Goal: Transaction & Acquisition: Book appointment/travel/reservation

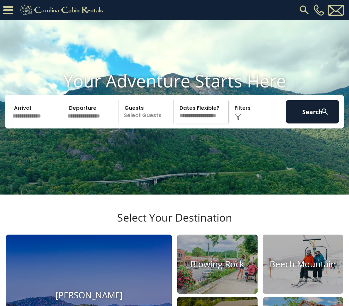
click at [31, 123] on input "text" at bounding box center [36, 111] width 53 height 23
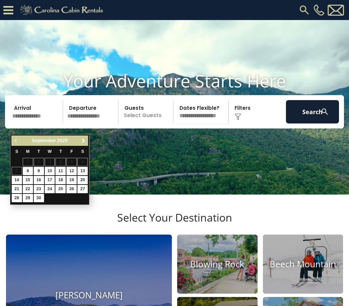
click at [84, 140] on span "Next" at bounding box center [83, 140] width 5 height 5
click at [85, 144] on link "Next" at bounding box center [83, 140] width 8 height 8
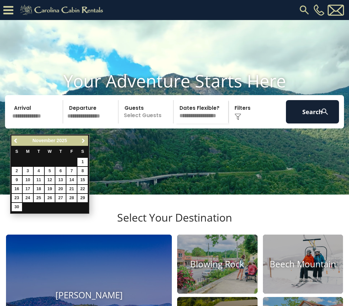
click at [87, 144] on link "Next" at bounding box center [83, 140] width 8 height 8
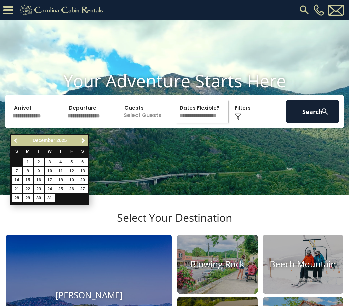
click at [87, 141] on link "Next" at bounding box center [83, 140] width 8 height 8
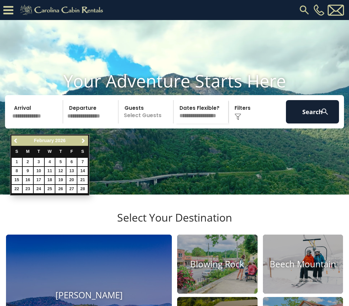
click at [87, 142] on link "Next" at bounding box center [83, 140] width 8 height 8
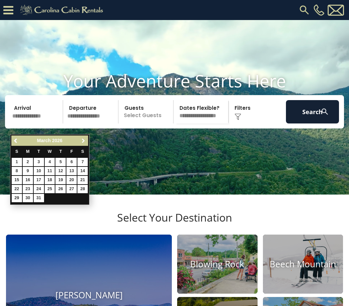
click at [87, 142] on link "Next" at bounding box center [83, 140] width 8 height 8
click at [87, 144] on link "Next" at bounding box center [83, 140] width 8 height 8
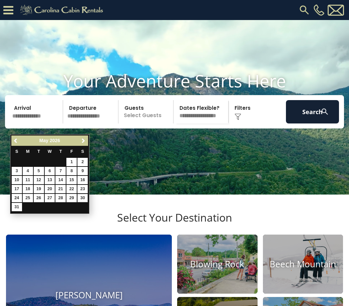
click at [86, 200] on link "30" at bounding box center [82, 198] width 10 height 8
type input "*******"
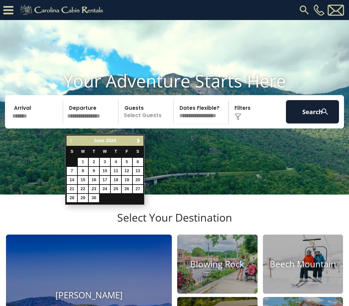
click at [86, 160] on link "1" at bounding box center [83, 162] width 10 height 8
type input "******"
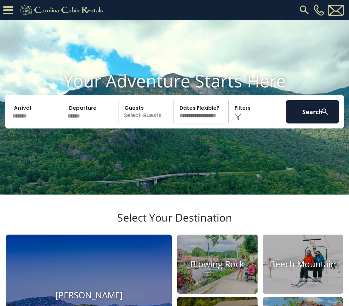
click at [156, 123] on p "Select Guests" at bounding box center [146, 111] width 53 height 23
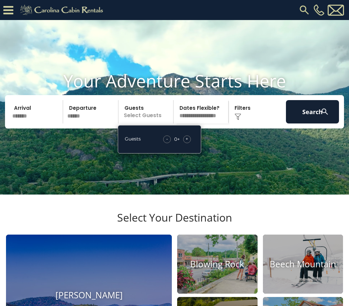
click at [190, 143] on div "+" at bounding box center [187, 139] width 8 height 8
click at [189, 143] on div "+" at bounding box center [187, 139] width 8 height 8
click at [190, 143] on div "+" at bounding box center [187, 139] width 8 height 8
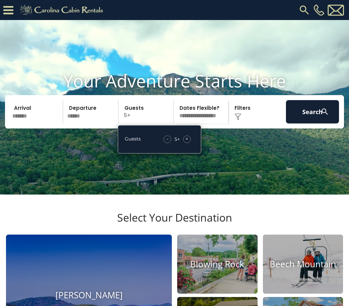
click at [190, 143] on div "+" at bounding box center [187, 139] width 8 height 8
click at [189, 143] on div "+" at bounding box center [187, 139] width 8 height 8
click at [190, 143] on div "+" at bounding box center [187, 139] width 8 height 8
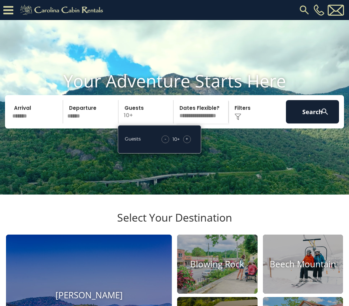
click at [245, 123] on div "Click to Choose" at bounding box center [256, 111] width 53 height 23
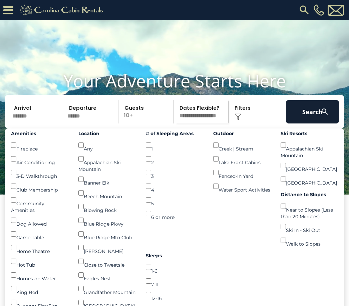
click at [105, 200] on div "Beech Mountain ()" at bounding box center [106, 193] width 57 height 14
click at [318, 123] on button "Search" at bounding box center [312, 111] width 53 height 23
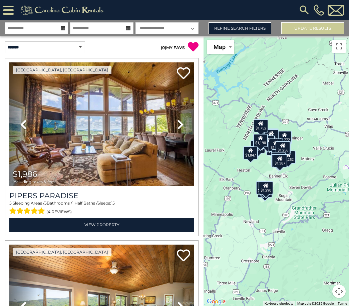
click at [272, 162] on div "$1,346" at bounding box center [278, 158] width 15 height 13
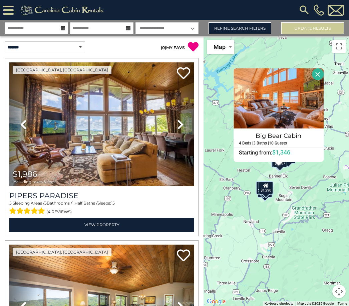
click at [304, 188] on div "$1,986 $1,785 $1,586 $1,467 $1,854 $1,772 $1,726 $1,558 $1,620 $1,323 $1,661 $1…" at bounding box center [275, 170] width 145 height 269
click at [323, 80] on button "Close" at bounding box center [318, 74] width 12 height 12
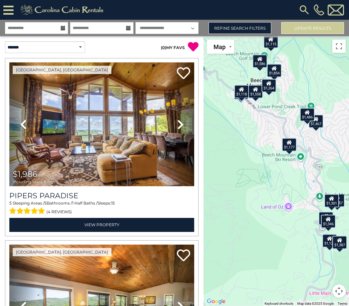
scroll to position [19, 0]
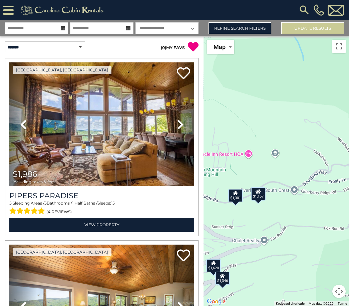
click at [260, 188] on div "$1,157" at bounding box center [258, 193] width 15 height 13
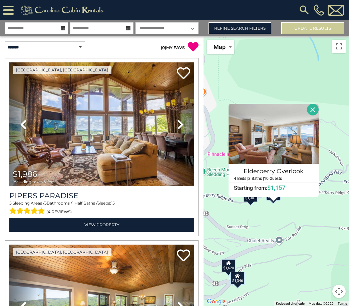
click at [281, 166] on h4 "Elderberry Overlook" at bounding box center [273, 171] width 89 height 11
click at [252, 194] on div "$1,301" at bounding box center [250, 195] width 15 height 13
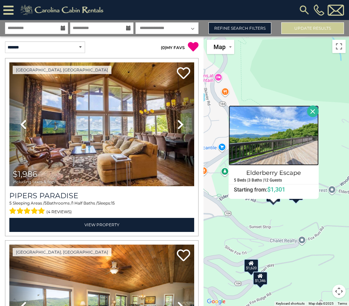
click at [280, 142] on img at bounding box center [273, 135] width 90 height 60
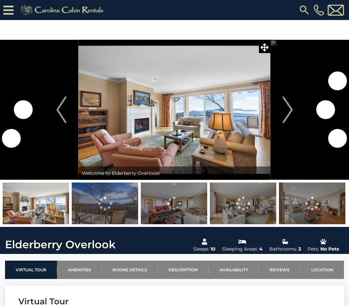
click at [289, 113] on img "Next" at bounding box center [287, 109] width 10 height 27
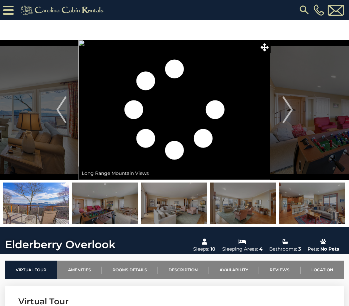
click at [290, 114] on img "Next" at bounding box center [287, 109] width 10 height 27
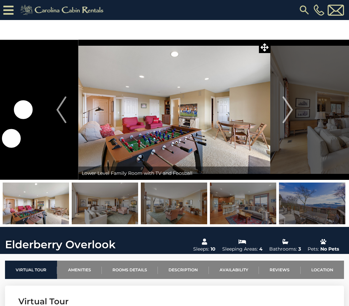
click at [289, 115] on img "Next" at bounding box center [287, 109] width 10 height 27
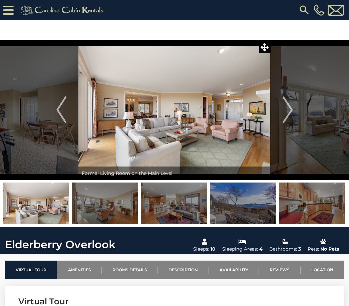
click at [287, 115] on img "Next" at bounding box center [287, 109] width 10 height 27
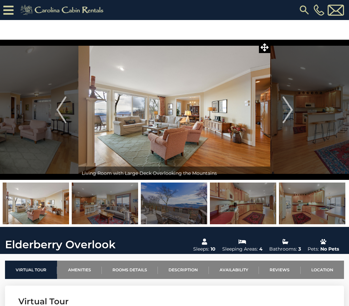
click at [288, 114] on img "Next" at bounding box center [287, 109] width 10 height 27
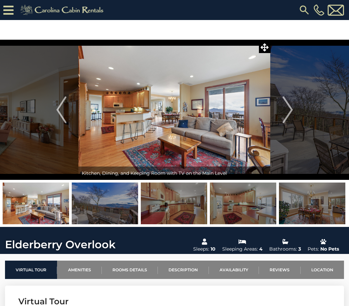
click at [289, 114] on img "Next" at bounding box center [287, 109] width 10 height 27
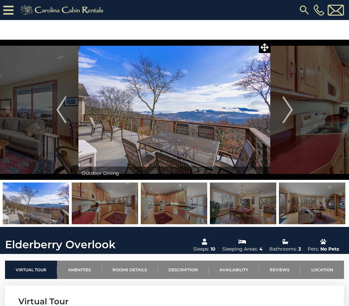
click at [289, 114] on img "Next" at bounding box center [287, 109] width 10 height 27
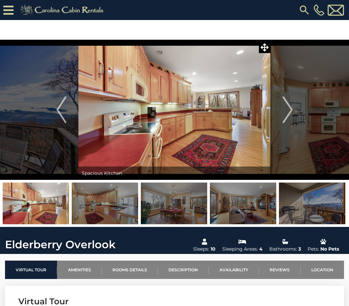
click at [293, 112] on button "Next" at bounding box center [287, 110] width 34 height 140
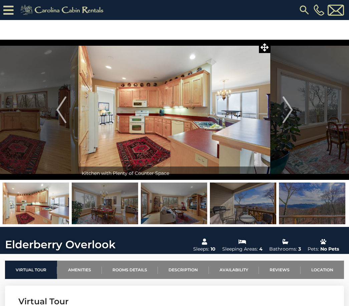
click at [292, 113] on img "Next" at bounding box center [287, 109] width 10 height 27
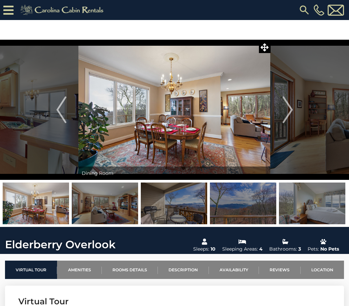
click at [291, 114] on img "Next" at bounding box center [287, 109] width 10 height 27
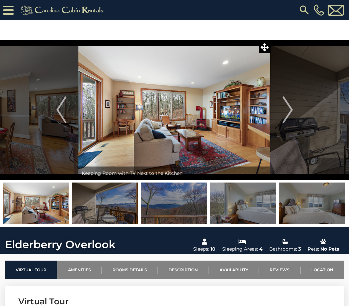
click at [290, 114] on img "Next" at bounding box center [287, 109] width 10 height 27
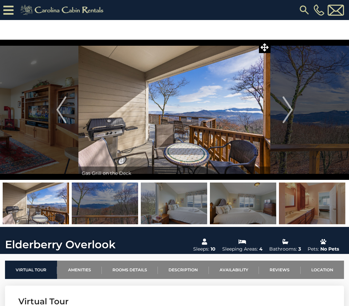
click at [291, 113] on img "Next" at bounding box center [287, 109] width 10 height 27
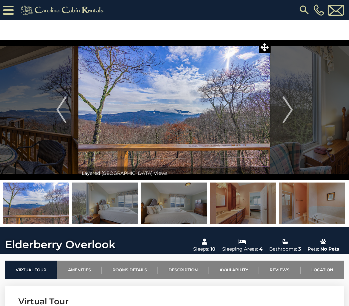
click at [292, 113] on img "Next" at bounding box center [287, 109] width 10 height 27
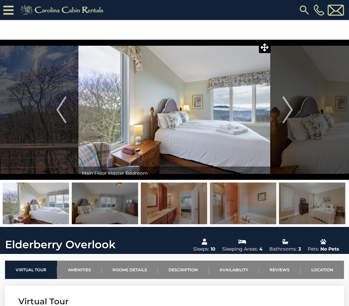
click at [292, 113] on img "Next" at bounding box center [287, 109] width 10 height 27
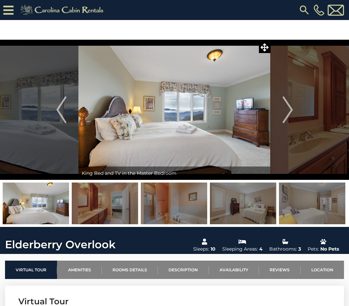
click at [292, 113] on img "Next" at bounding box center [287, 109] width 10 height 27
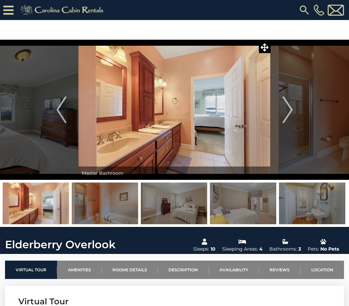
click at [293, 113] on button "Next" at bounding box center [287, 110] width 34 height 140
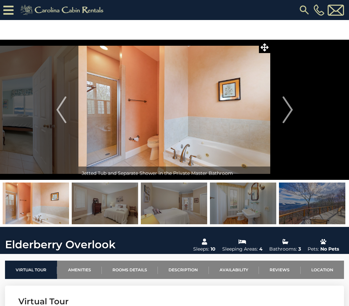
click at [295, 112] on button "Next" at bounding box center [287, 110] width 34 height 140
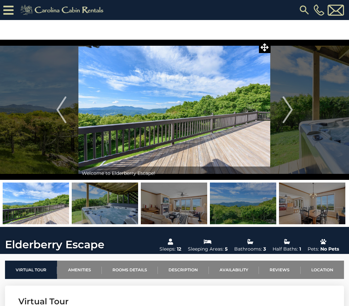
click at [296, 111] on button "Next" at bounding box center [287, 110] width 34 height 140
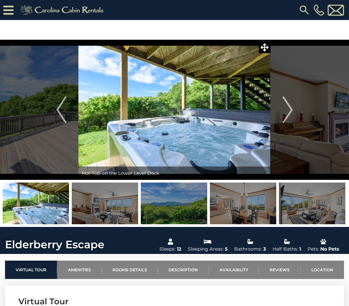
click at [285, 117] on img "Next" at bounding box center [287, 109] width 10 height 27
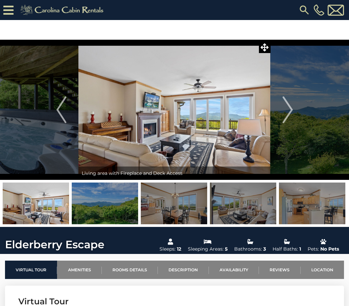
click at [287, 119] on img "Next" at bounding box center [287, 109] width 10 height 27
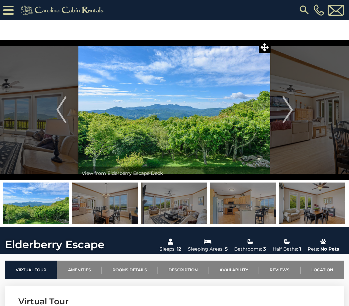
click at [291, 118] on img "Next" at bounding box center [287, 109] width 10 height 27
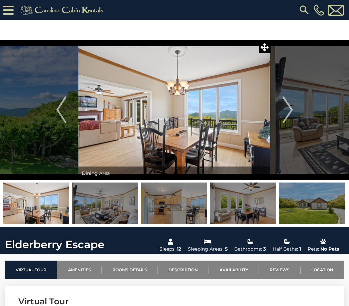
click at [291, 117] on img "Next" at bounding box center [287, 109] width 10 height 27
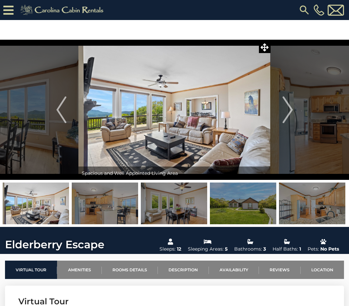
click at [294, 115] on button "Next" at bounding box center [287, 110] width 34 height 140
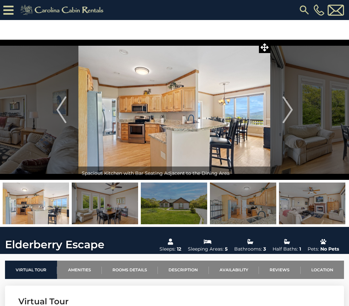
click at [295, 115] on button "Next" at bounding box center [287, 110] width 34 height 140
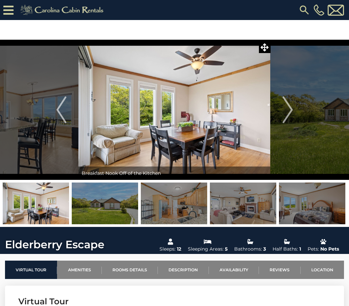
click at [290, 120] on img "Next" at bounding box center [287, 109] width 10 height 27
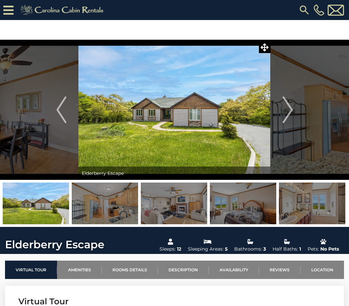
click at [289, 119] on img "Next" at bounding box center [287, 109] width 10 height 27
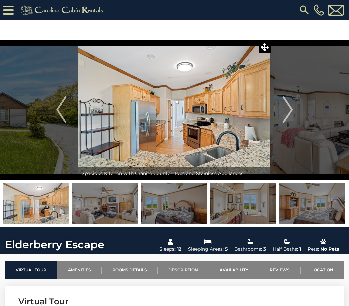
click at [288, 119] on img "Next" at bounding box center [287, 109] width 10 height 27
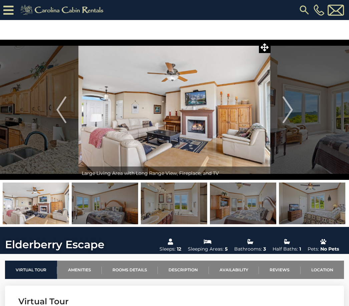
click at [294, 115] on button "Next" at bounding box center [287, 110] width 34 height 140
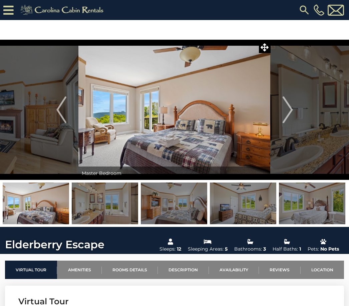
click at [291, 116] on img "Next" at bounding box center [287, 109] width 10 height 27
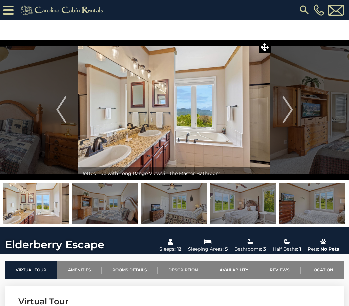
click at [295, 114] on button "Next" at bounding box center [287, 110] width 34 height 140
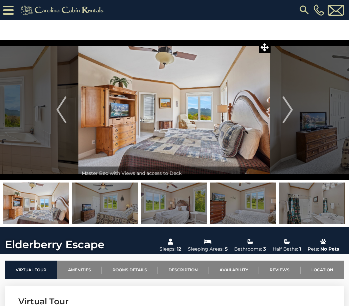
click at [295, 113] on button "Next" at bounding box center [287, 110] width 34 height 140
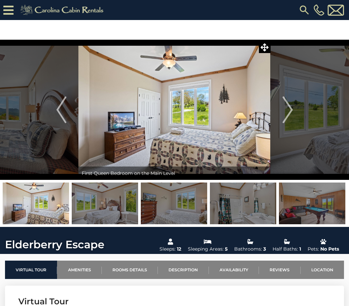
click at [291, 117] on img "Next" at bounding box center [287, 109] width 10 height 27
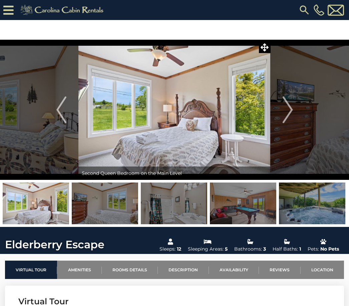
click at [295, 115] on button "Next" at bounding box center [287, 110] width 34 height 140
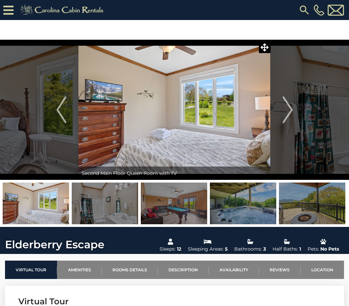
click at [291, 119] on img "Next" at bounding box center [287, 109] width 10 height 27
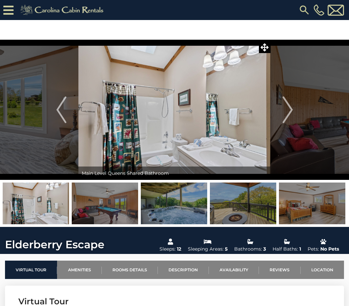
click at [297, 112] on button "Next" at bounding box center [287, 110] width 34 height 140
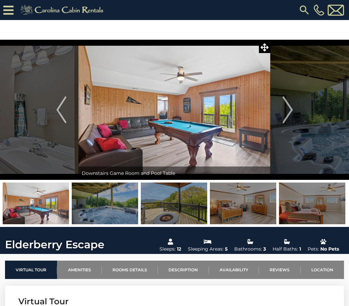
click at [295, 114] on button "Next" at bounding box center [287, 110] width 34 height 140
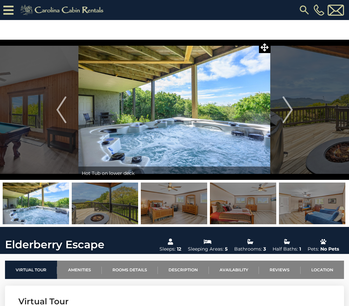
click at [294, 114] on button "Next" at bounding box center [287, 110] width 34 height 140
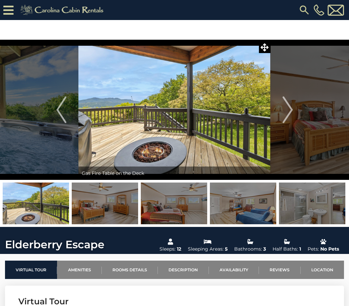
click at [296, 114] on button "Next" at bounding box center [287, 110] width 34 height 140
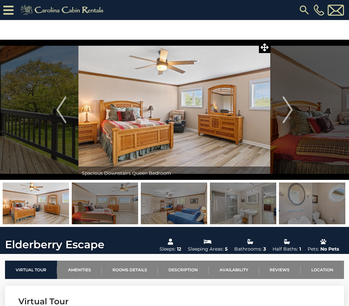
click at [296, 114] on button "Next" at bounding box center [287, 110] width 34 height 140
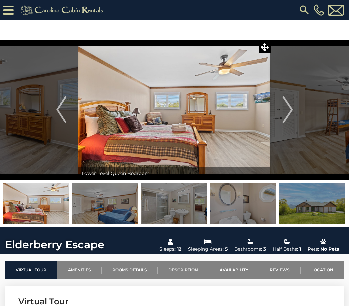
click at [293, 115] on button "Next" at bounding box center [287, 110] width 34 height 140
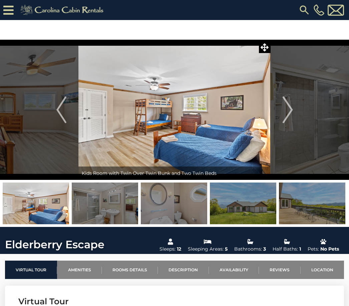
click at [291, 115] on img "Next" at bounding box center [287, 109] width 10 height 27
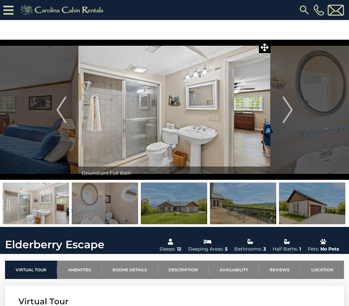
click at [295, 118] on button "Next" at bounding box center [287, 110] width 34 height 140
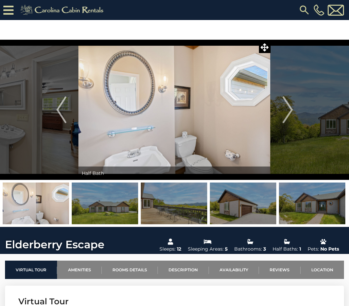
click at [287, 121] on img "Next" at bounding box center [287, 109] width 10 height 27
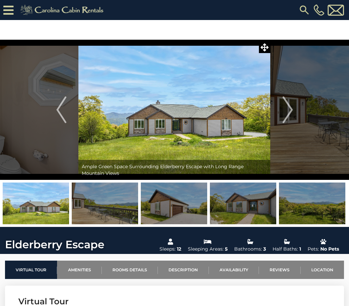
click at [287, 118] on img "Next" at bounding box center [287, 109] width 10 height 27
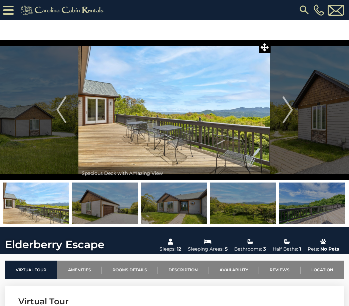
click at [286, 119] on img "Next" at bounding box center [287, 109] width 10 height 27
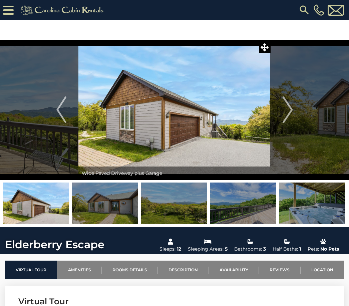
click at [293, 120] on button "Next" at bounding box center [287, 110] width 34 height 140
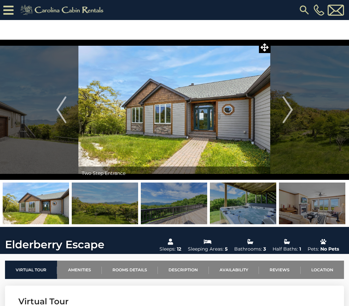
click at [297, 119] on button "Next" at bounding box center [287, 110] width 34 height 140
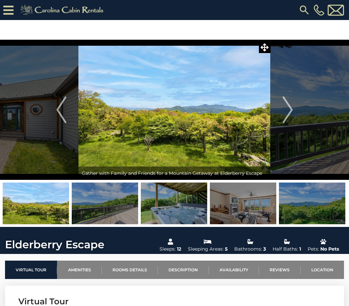
click at [292, 122] on img "Next" at bounding box center [287, 109] width 10 height 27
